Goal: Transaction & Acquisition: Obtain resource

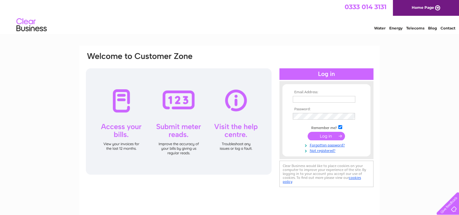
type input "[EMAIL_ADDRESS][DOMAIN_NAME]"
click at [318, 133] on input "submit" at bounding box center [326, 136] width 37 height 8
click at [324, 136] on input "submit" at bounding box center [326, 136] width 37 height 8
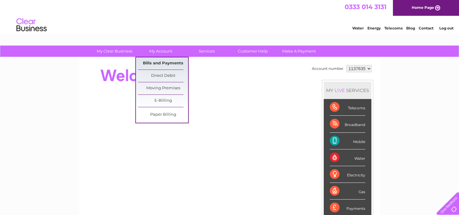
click at [165, 64] on link "Bills and Payments" at bounding box center [163, 63] width 50 height 12
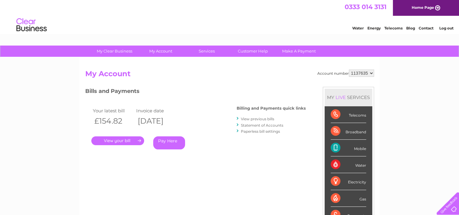
click at [136, 138] on link "." at bounding box center [117, 140] width 53 height 9
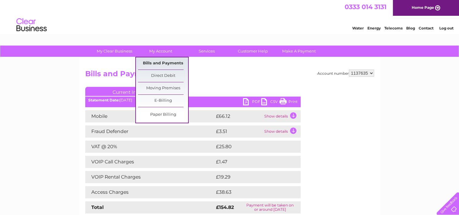
click at [158, 65] on link "Bills and Payments" at bounding box center [163, 63] width 50 height 12
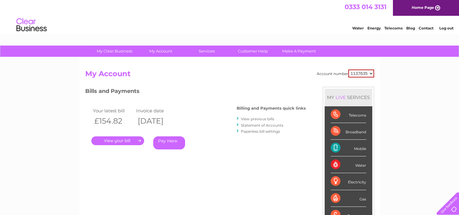
click at [248, 118] on link "View previous bills" at bounding box center [257, 118] width 33 height 5
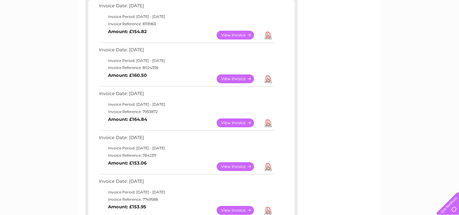
scroll to position [115, 0]
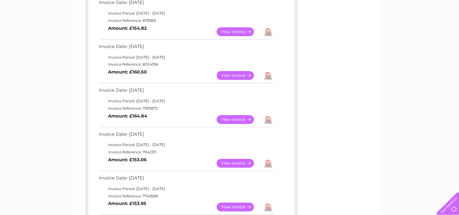
click at [263, 119] on td "Download" at bounding box center [268, 119] width 11 height 12
click at [267, 119] on link "Download" at bounding box center [268, 119] width 8 height 9
click at [268, 76] on link "Download" at bounding box center [268, 75] width 8 height 9
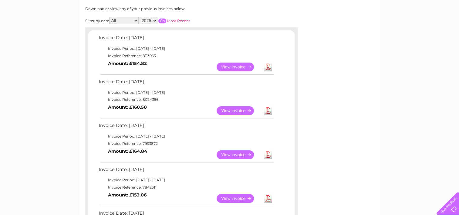
scroll to position [54, 0]
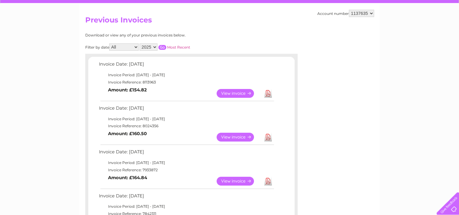
click at [267, 93] on link "Download" at bounding box center [268, 93] width 8 height 9
